Goal: Task Accomplishment & Management: Manage account settings

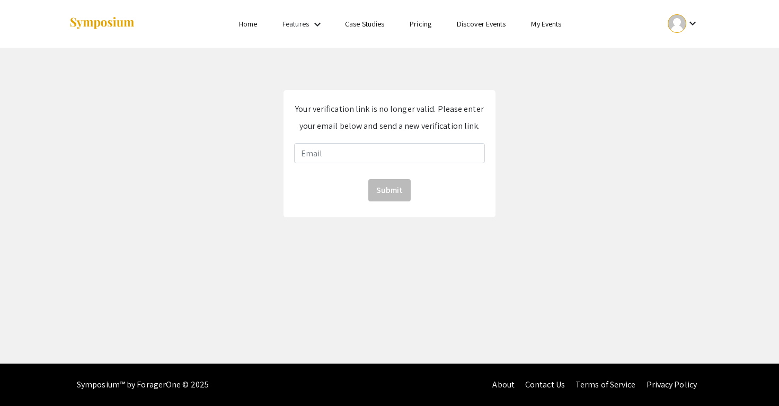
click at [370, 98] on div "Your verification link is no longer valid. Please enter your email below and se…" at bounding box center [389, 153] width 212 height 127
click at [120, 19] on img at bounding box center [102, 23] width 66 height 14
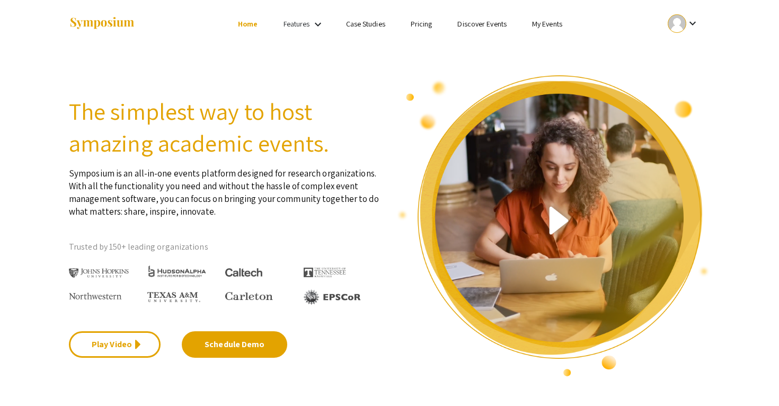
click at [687, 26] on mat-icon "keyboard_arrow_down" at bounding box center [692, 23] width 13 height 13
click at [316, 22] on div at bounding box center [389, 203] width 779 height 406
click at [313, 22] on mat-icon "keyboard_arrow_down" at bounding box center [318, 24] width 13 height 13
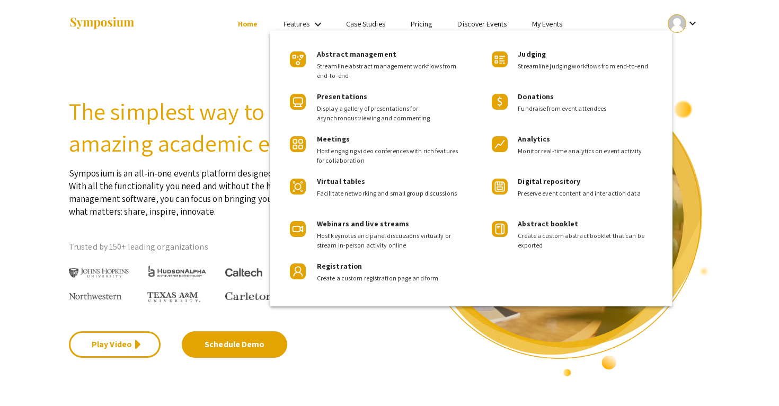
click at [219, 68] on div at bounding box center [389, 203] width 779 height 406
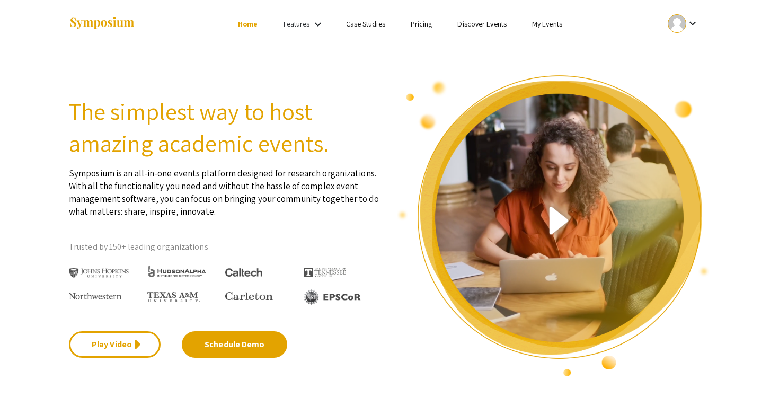
click at [351, 27] on link "Case Studies" at bounding box center [365, 24] width 39 height 10
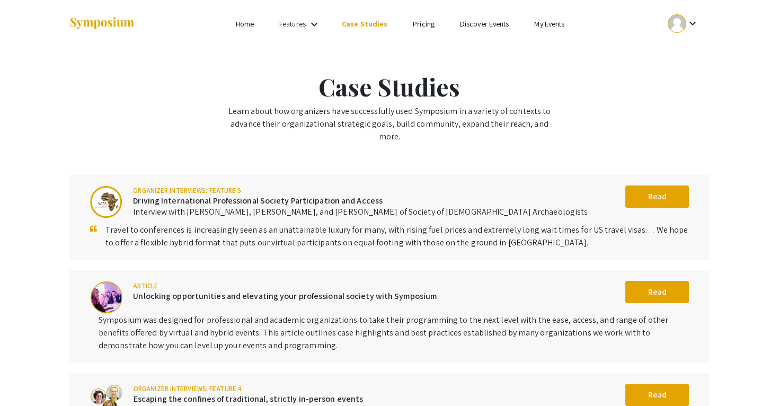
click at [321, 26] on mat-icon "keyboard_arrow_down" at bounding box center [314, 24] width 13 height 13
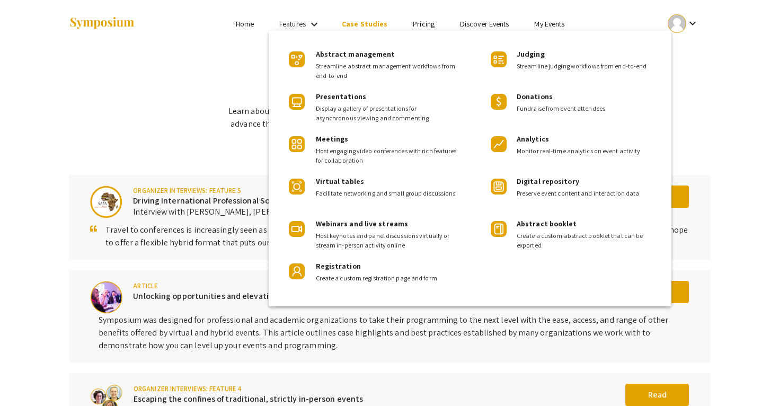
click at [309, 23] on div at bounding box center [389, 203] width 779 height 406
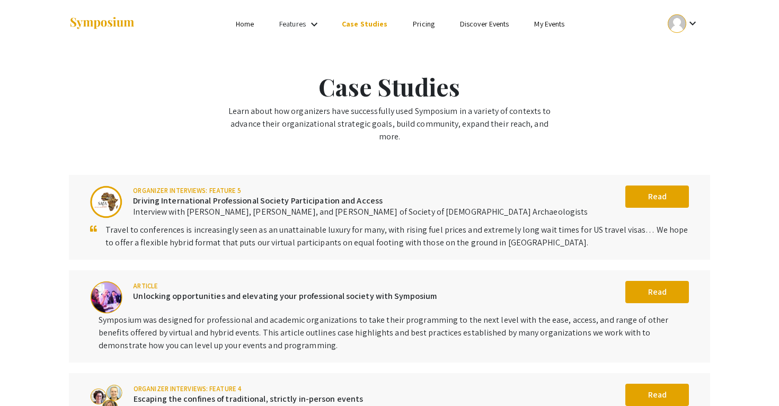
click at [686, 23] on mat-icon "keyboard_arrow_down" at bounding box center [692, 23] width 13 height 13
click at [685, 47] on button "My Account" at bounding box center [688, 52] width 65 height 25
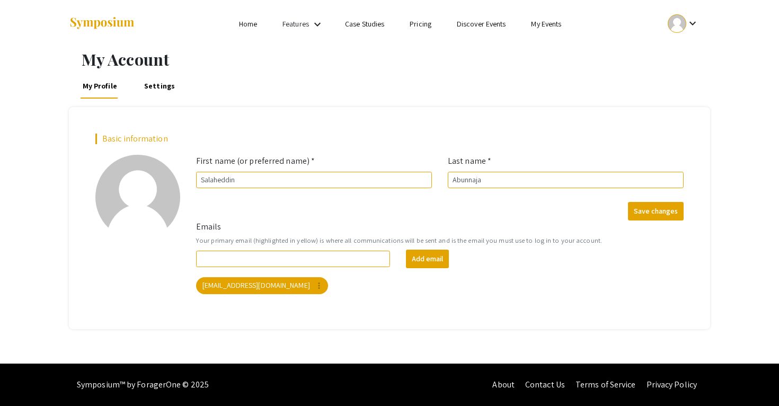
click at [675, 27] on div at bounding box center [677, 23] width 19 height 19
click at [666, 73] on button "My Submissions" at bounding box center [688, 77] width 65 height 25
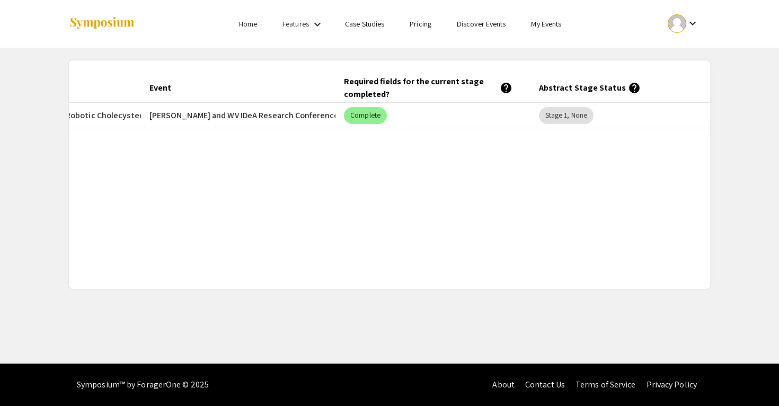
scroll to position [0, 184]
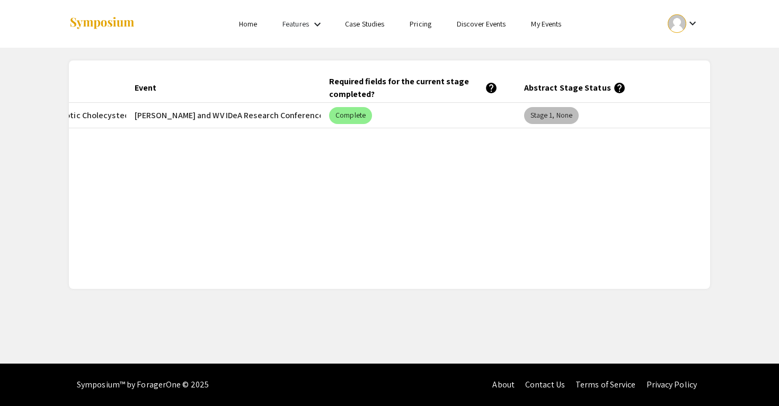
click at [540, 111] on mat-chip "Stage 1, None" at bounding box center [551, 115] width 55 height 17
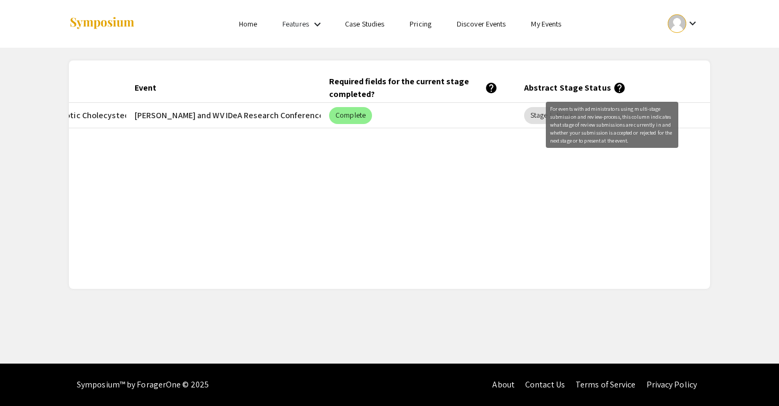
click at [615, 88] on mat-icon "help" at bounding box center [619, 88] width 13 height 13
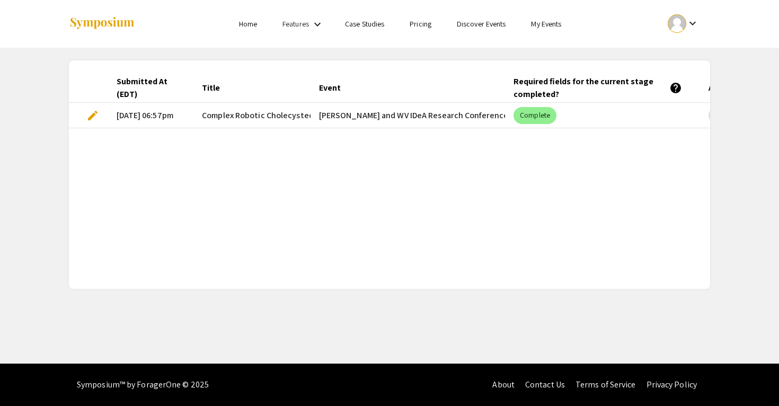
click at [176, 122] on mat-cell "[DATE] 06:57pm" at bounding box center [151, 115] width 86 height 25
click at [212, 120] on span "Complex Robotic Cholecystectomies" at bounding box center [270, 115] width 137 height 13
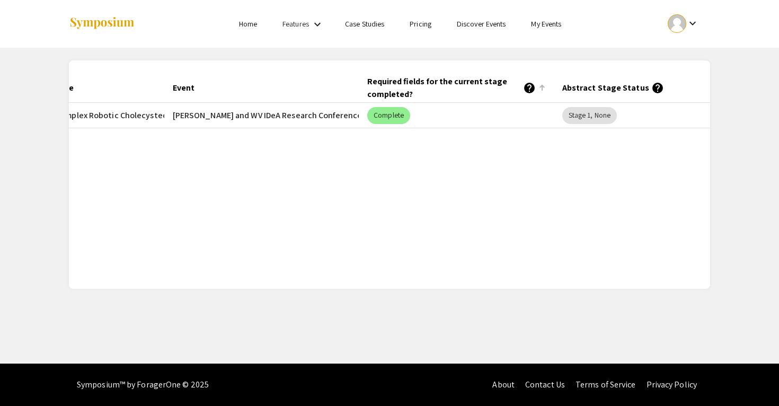
scroll to position [0, 184]
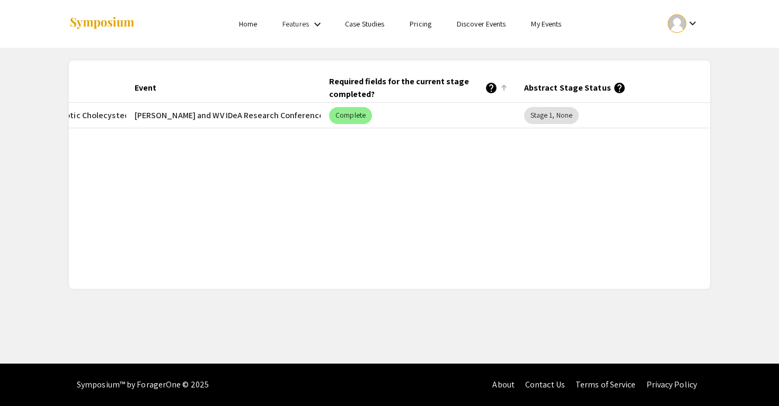
click at [503, 86] on div at bounding box center [504, 88] width 6 height 6
click at [504, 87] on div at bounding box center [504, 88] width 6 height 6
click at [503, 87] on div at bounding box center [503, 87] width 1 height 5
click at [440, 174] on div "Submitted At (EDT) Title Event Required fields for the current stage completed?…" at bounding box center [389, 174] width 641 height 203
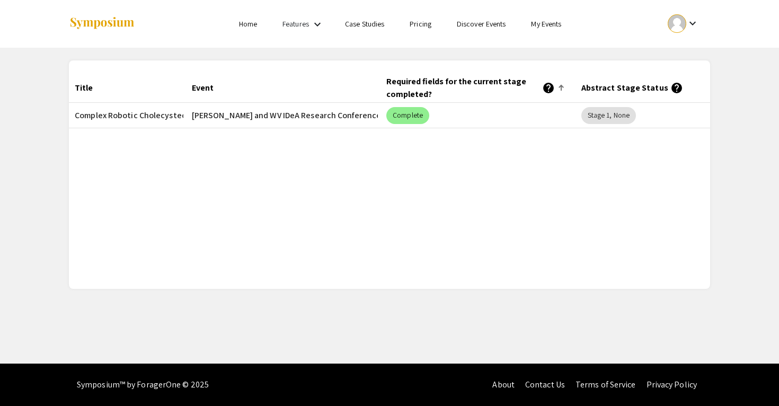
scroll to position [0, 0]
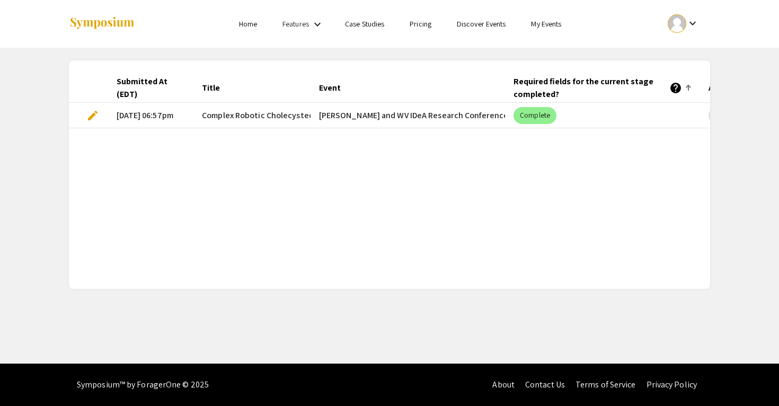
click at [319, 114] on mat-cell "[PERSON_NAME] and WV IDeA Research Conference" at bounding box center [407, 115] width 195 height 25
drag, startPoint x: 320, startPoint y: 114, endPoint x: 476, endPoint y: 120, distance: 155.9
click at [476, 120] on mat-cell "[PERSON_NAME] and WV IDeA Research Conference" at bounding box center [407, 115] width 195 height 25
copy mat-cell "[PERSON_NAME] and WV IDeA Research Conference"
click at [239, 24] on link "Home" at bounding box center [248, 24] width 18 height 10
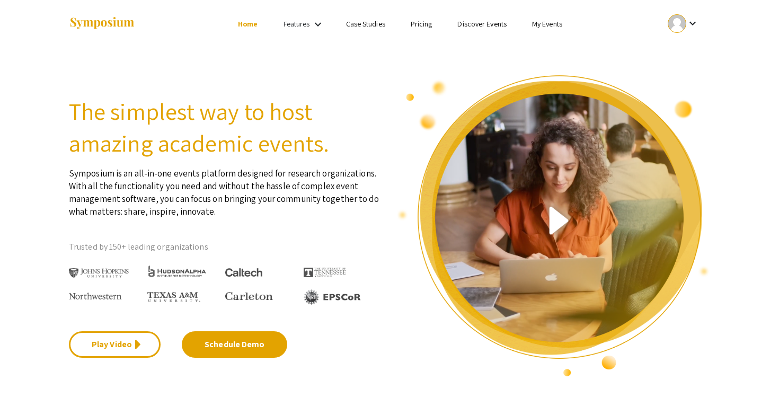
click at [684, 27] on div at bounding box center [677, 23] width 19 height 19
click at [681, 73] on button "My Submissions" at bounding box center [688, 77] width 65 height 25
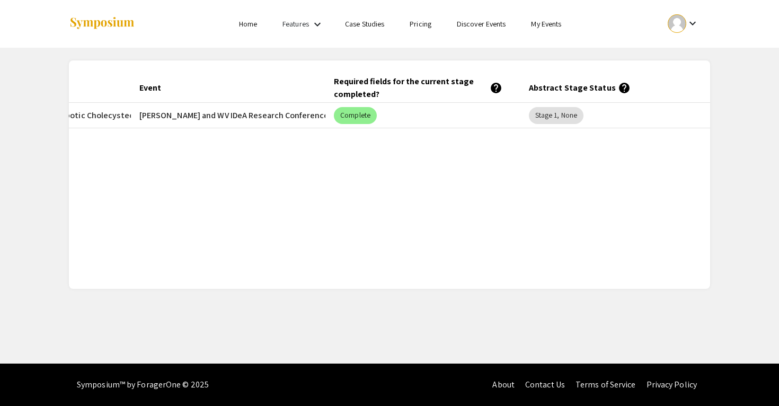
scroll to position [0, 184]
